Goal: Task Accomplishment & Management: Complete application form

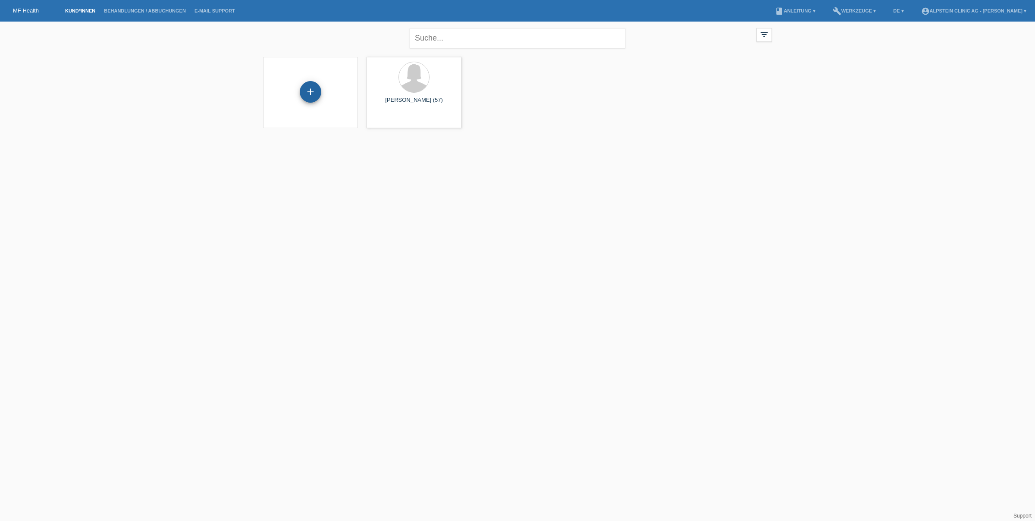
click at [313, 92] on div "+" at bounding box center [311, 92] width 22 height 22
click at [308, 93] on div "+" at bounding box center [311, 92] width 22 height 22
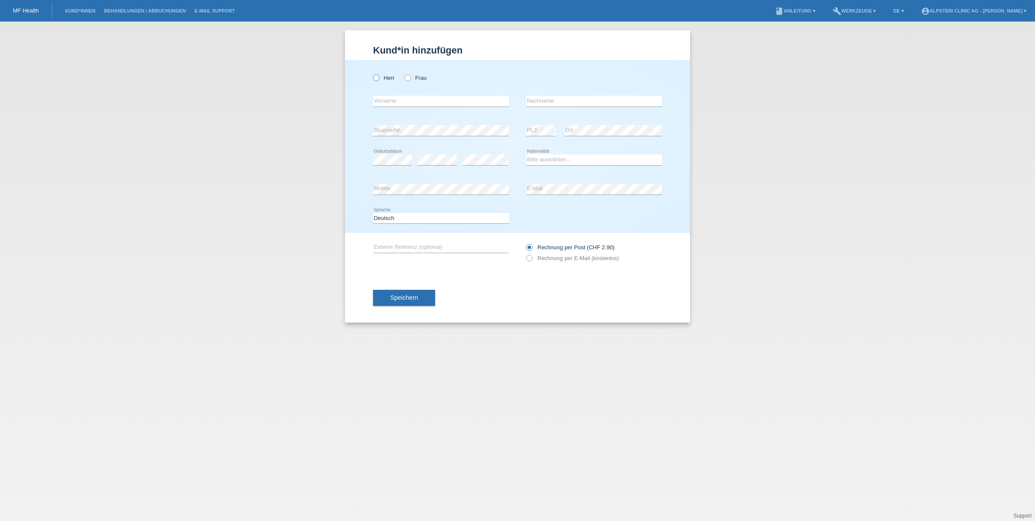
click at [372, 73] on icon at bounding box center [372, 73] width 0 height 0
click at [376, 78] on input "Herr" at bounding box center [376, 78] width 6 height 6
radio input "true"
click at [383, 102] on input "text" at bounding box center [441, 101] width 136 height 11
click at [543, 103] on input "text" at bounding box center [594, 101] width 136 height 11
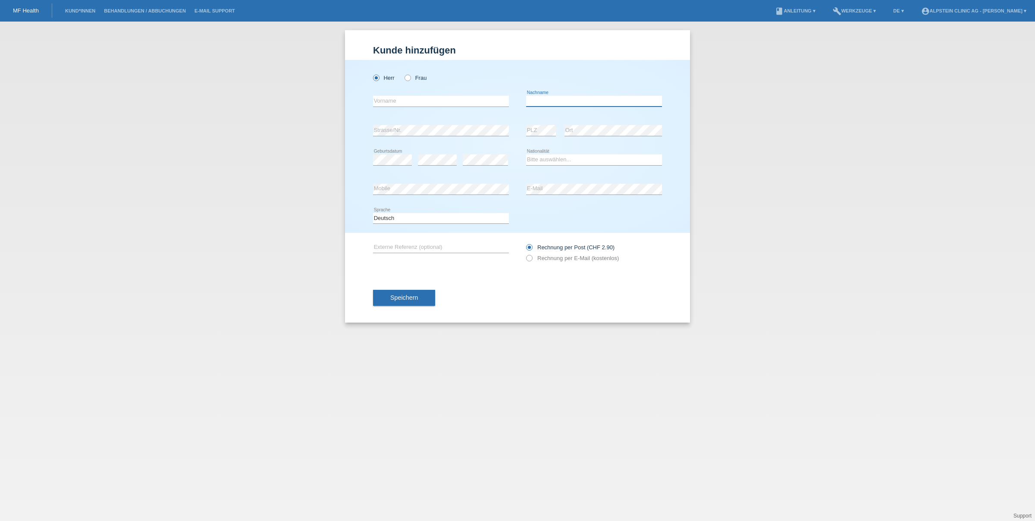
paste input "Zürcher"
type input "Zürcher"
click at [435, 102] on input "text" at bounding box center [441, 101] width 136 height 11
click at [396, 100] on input "text" at bounding box center [441, 101] width 136 height 11
paste input "[PERSON_NAME]"
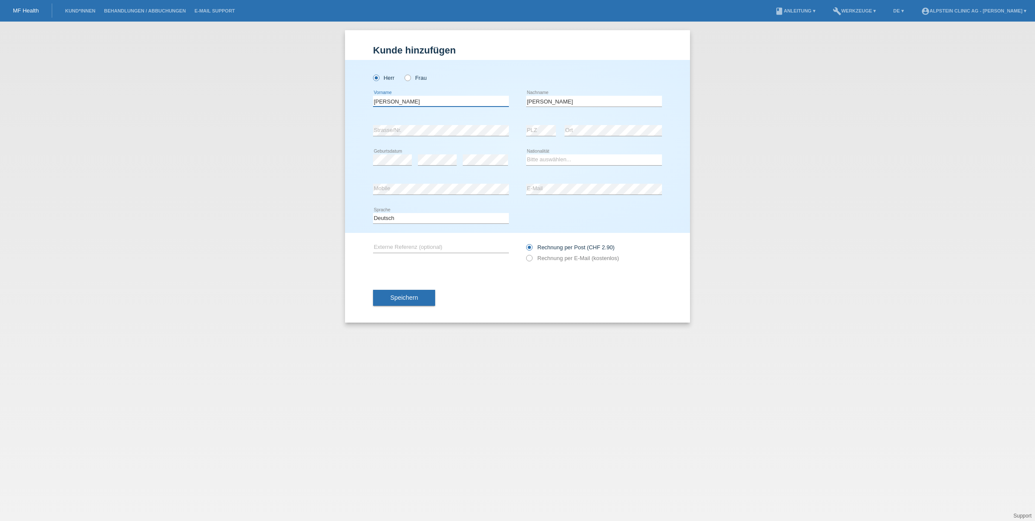
type input "[PERSON_NAME]"
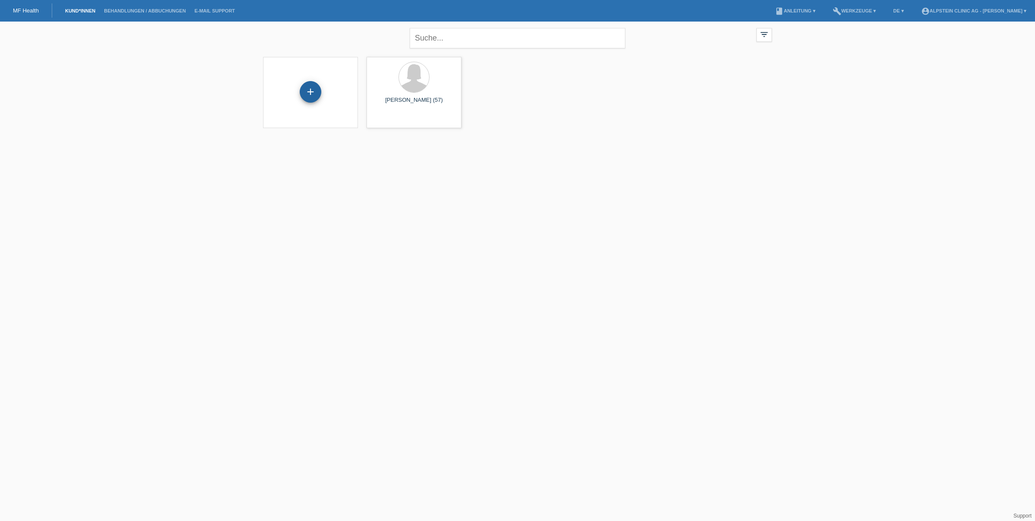
click at [304, 90] on div "+" at bounding box center [311, 92] width 22 height 22
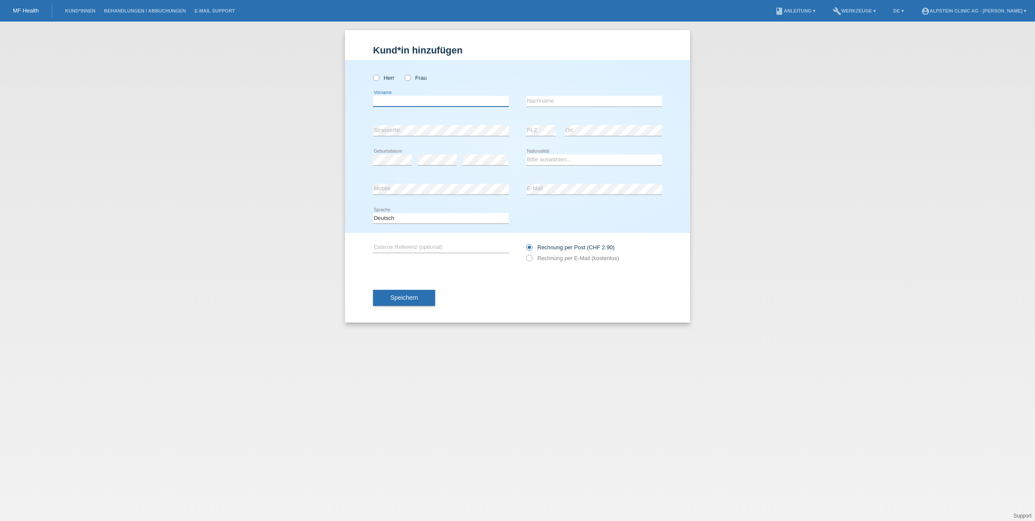
click at [408, 100] on input "text" at bounding box center [441, 101] width 136 height 11
drag, startPoint x: 405, startPoint y: 102, endPoint x: 394, endPoint y: 102, distance: 10.4
click at [394, 102] on input "[PERSON_NAME]" at bounding box center [441, 101] width 136 height 11
type input "[PERSON_NAME]"
click at [529, 100] on input "text" at bounding box center [594, 101] width 136 height 11
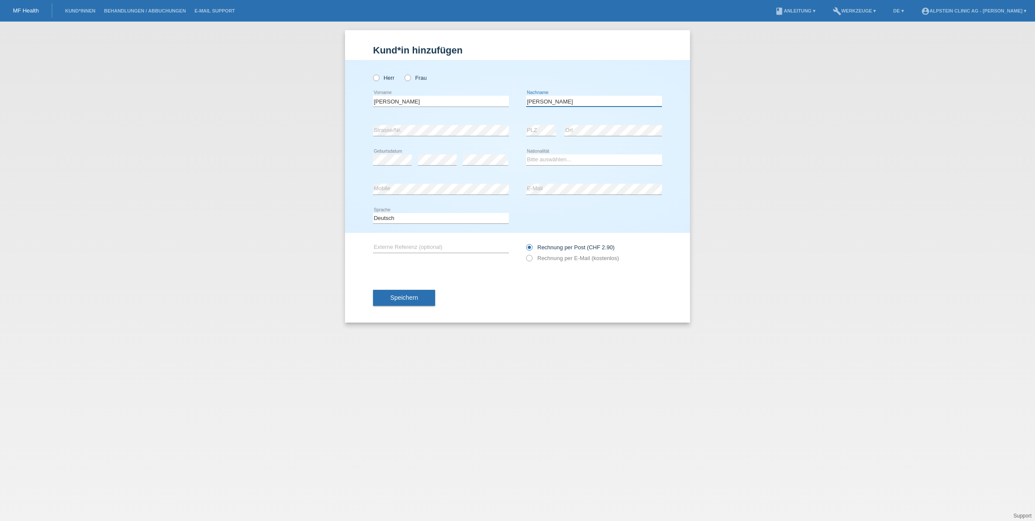
type input "Zürcher"
click at [538, 160] on select "Bitte auswählen... Schweiz Deutschland Liechtenstein Österreich ------------ Af…" at bounding box center [594, 159] width 136 height 10
select select "CH"
click at [526, 154] on select "Bitte auswählen... Schweiz Deutschland Liechtenstein Österreich ------------ Af…" at bounding box center [594, 159] width 136 height 10
click at [525, 254] on icon at bounding box center [525, 254] width 0 height 0
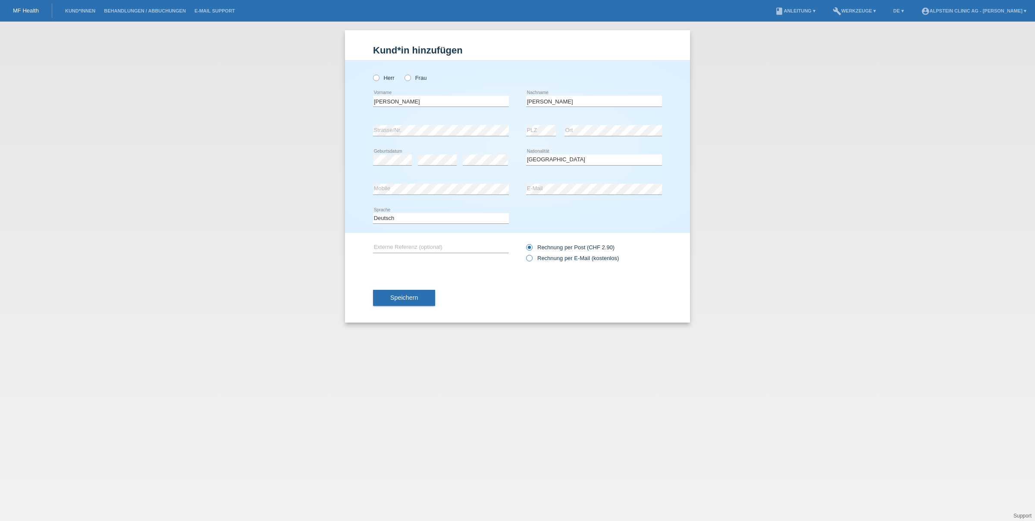
click at [532, 260] on input "Rechnung per E-Mail (kostenlos)" at bounding box center [529, 260] width 6 height 11
radio input "true"
click at [402, 297] on span "Speichern" at bounding box center [404, 297] width 28 height 7
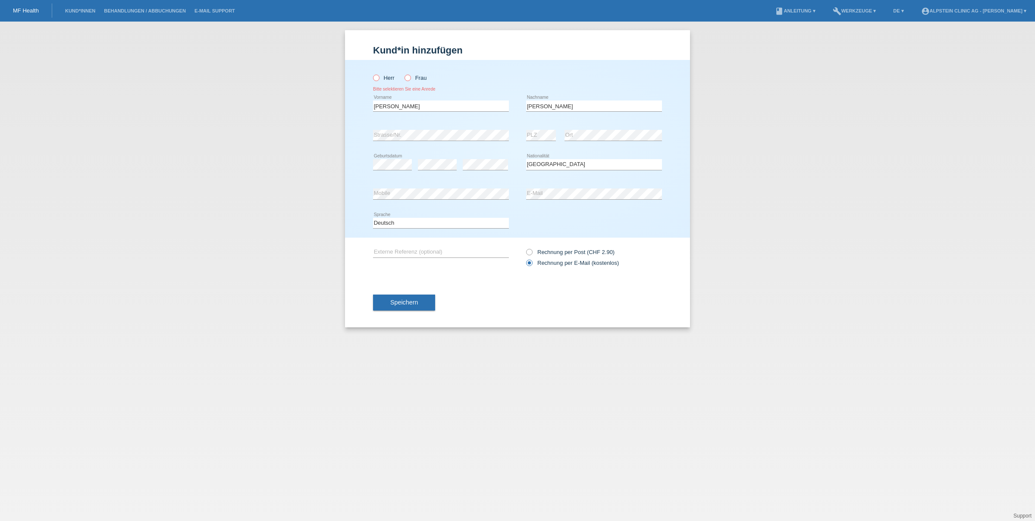
click at [372, 73] on icon at bounding box center [372, 73] width 0 height 0
click at [377, 78] on input "Herr" at bounding box center [376, 78] width 6 height 6
radio input "true"
click at [406, 305] on span "Speichern" at bounding box center [404, 302] width 28 height 7
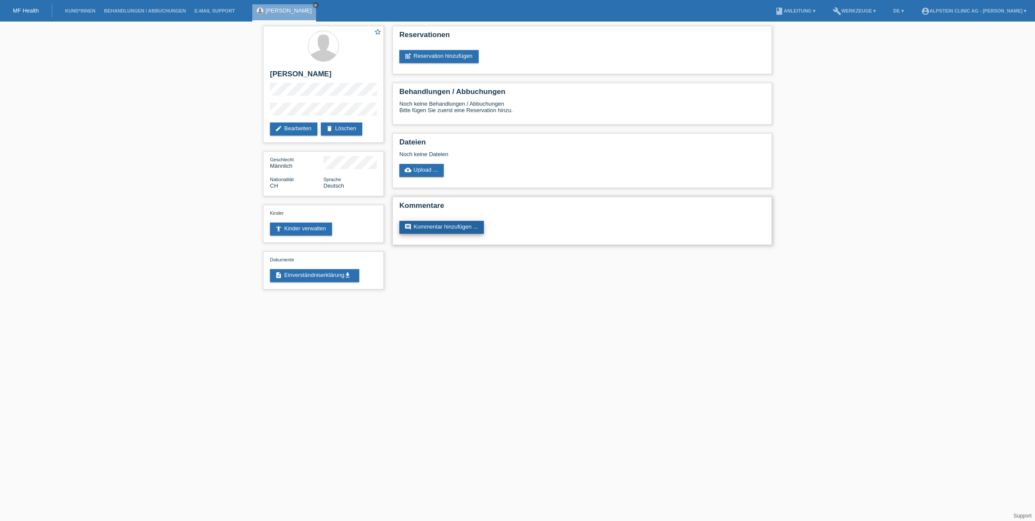
click at [420, 228] on link "comment Kommentar hinzufügen ..." at bounding box center [441, 227] width 85 height 13
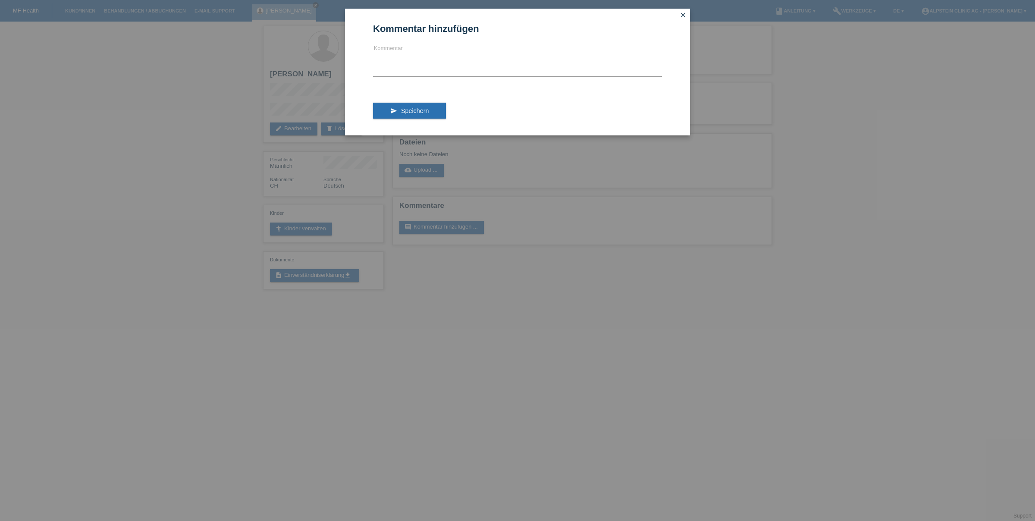
click at [681, 16] on icon "close" at bounding box center [682, 15] width 7 height 7
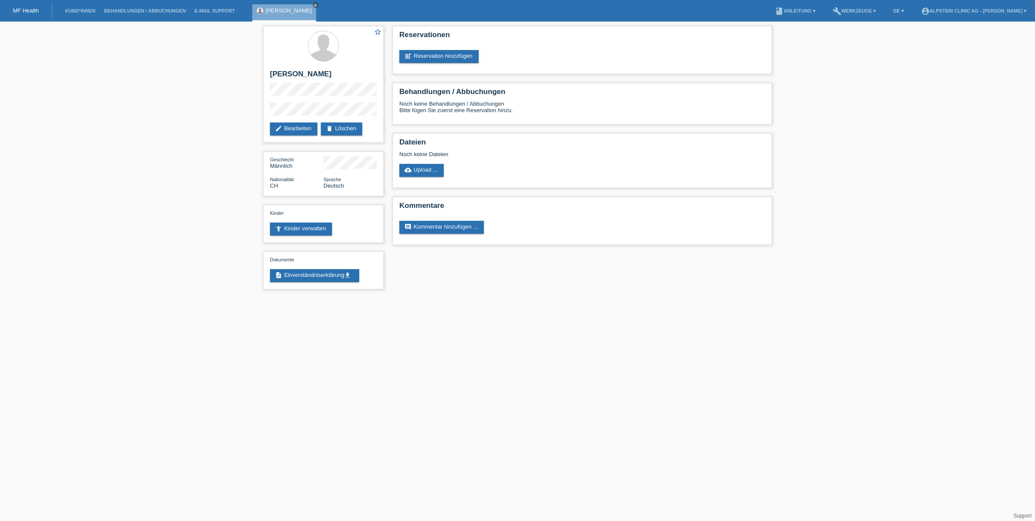
click at [203, 177] on div "star_border Hans-Ulrich Zürcher edit Bearbeiten delete Löschen Geschlecht Männl…" at bounding box center [517, 160] width 1035 height 276
click at [422, 57] on link "post_add Reservation hinzufügen" at bounding box center [438, 56] width 79 height 13
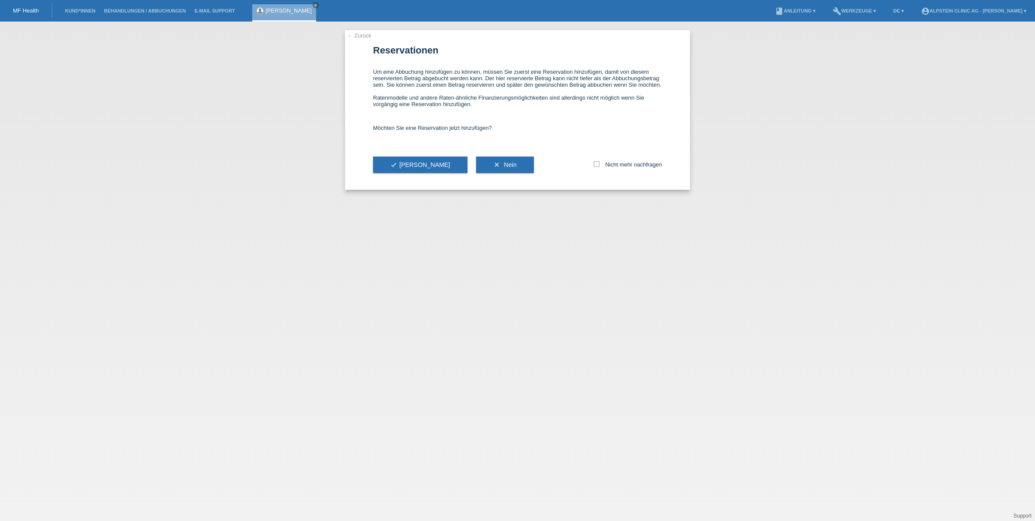
click at [357, 35] on link "← Zurück" at bounding box center [359, 35] width 24 height 6
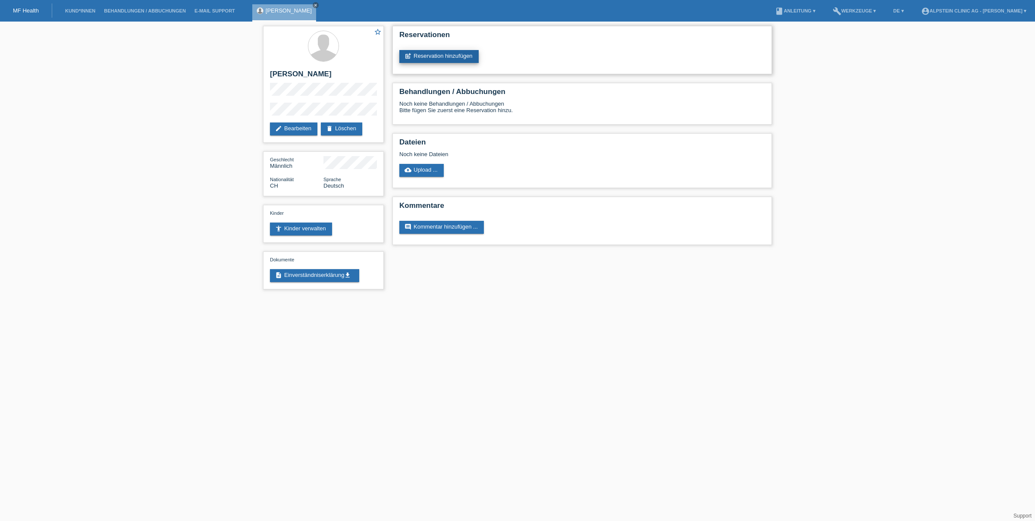
click at [438, 54] on link "post_add Reservation hinzufügen" at bounding box center [438, 56] width 79 height 13
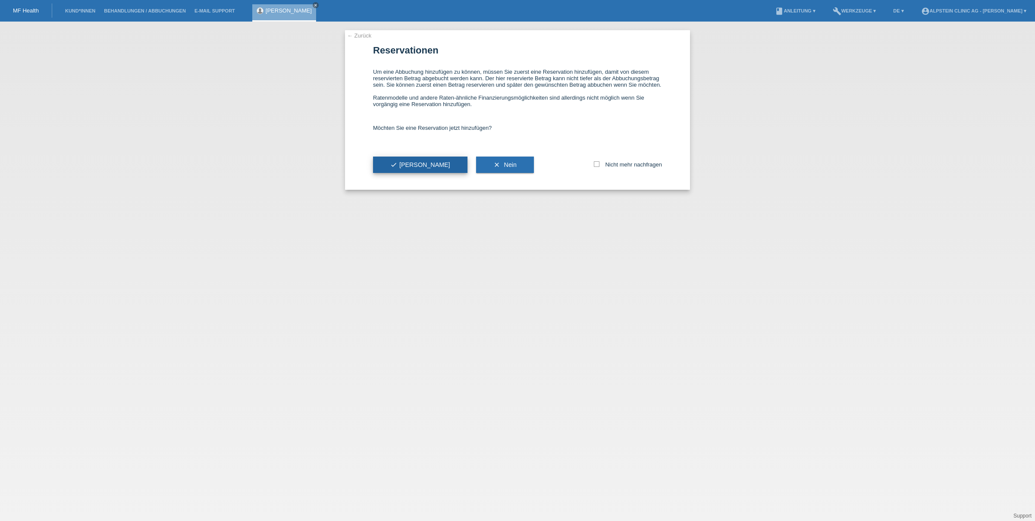
click at [396, 168] on icon "check" at bounding box center [393, 164] width 7 height 7
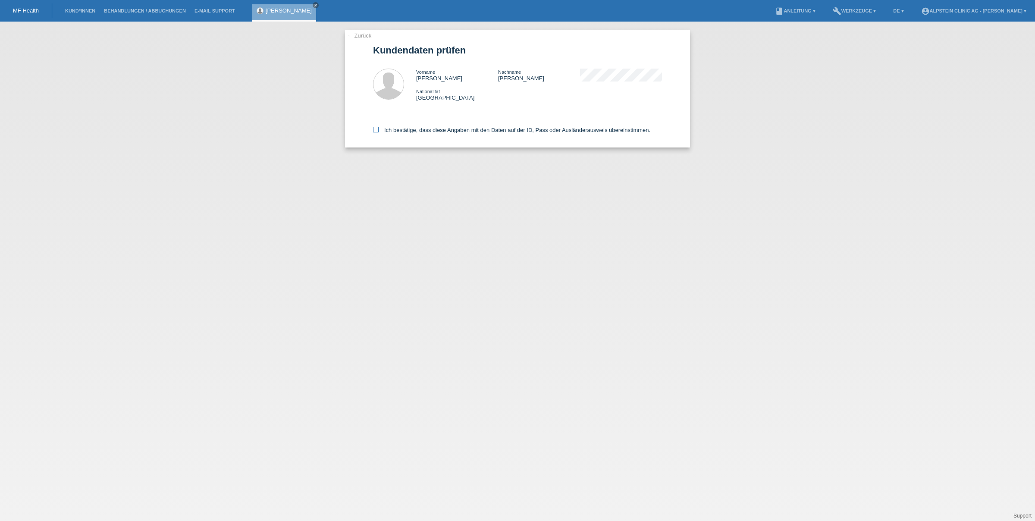
click at [376, 129] on icon at bounding box center [376, 130] width 6 height 6
click at [376, 129] on input "Ich bestätige, dass diese Angaben mit den Daten auf der ID, Pass oder Ausländer…" at bounding box center [376, 130] width 6 height 6
checkbox input "true"
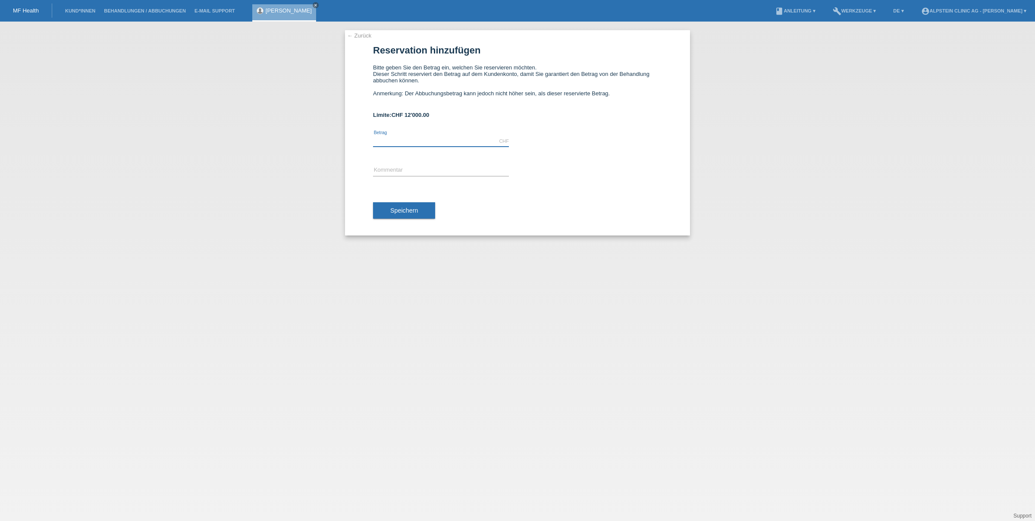
click at [392, 141] on input "text" at bounding box center [441, 141] width 136 height 11
type input "1500.00"
click at [397, 166] on input "text" at bounding box center [441, 170] width 136 height 11
click at [318, 5] on icon "close" at bounding box center [315, 5] width 4 height 4
